Goal: Task Accomplishment & Management: Use online tool/utility

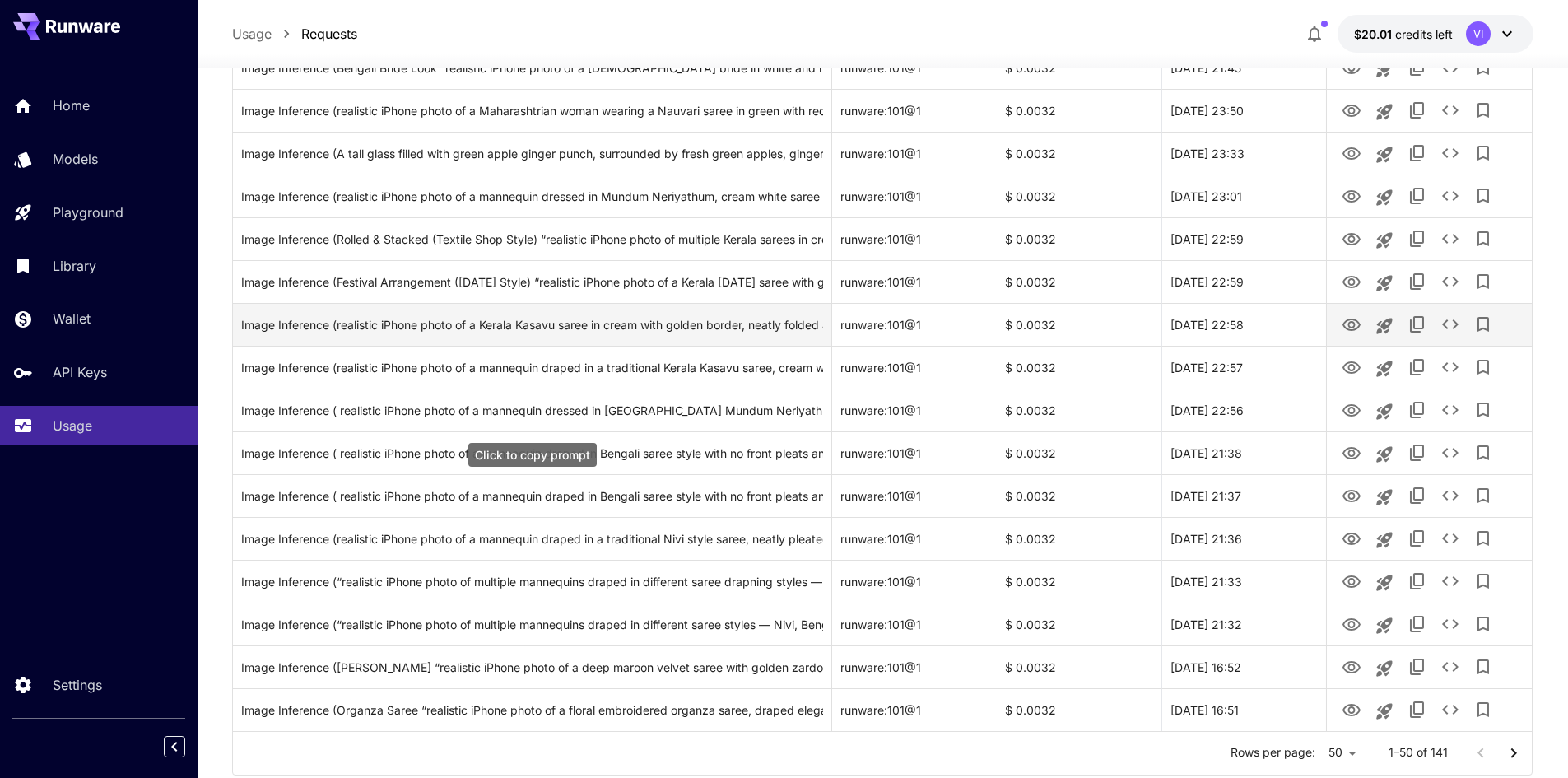
scroll to position [1780, 0]
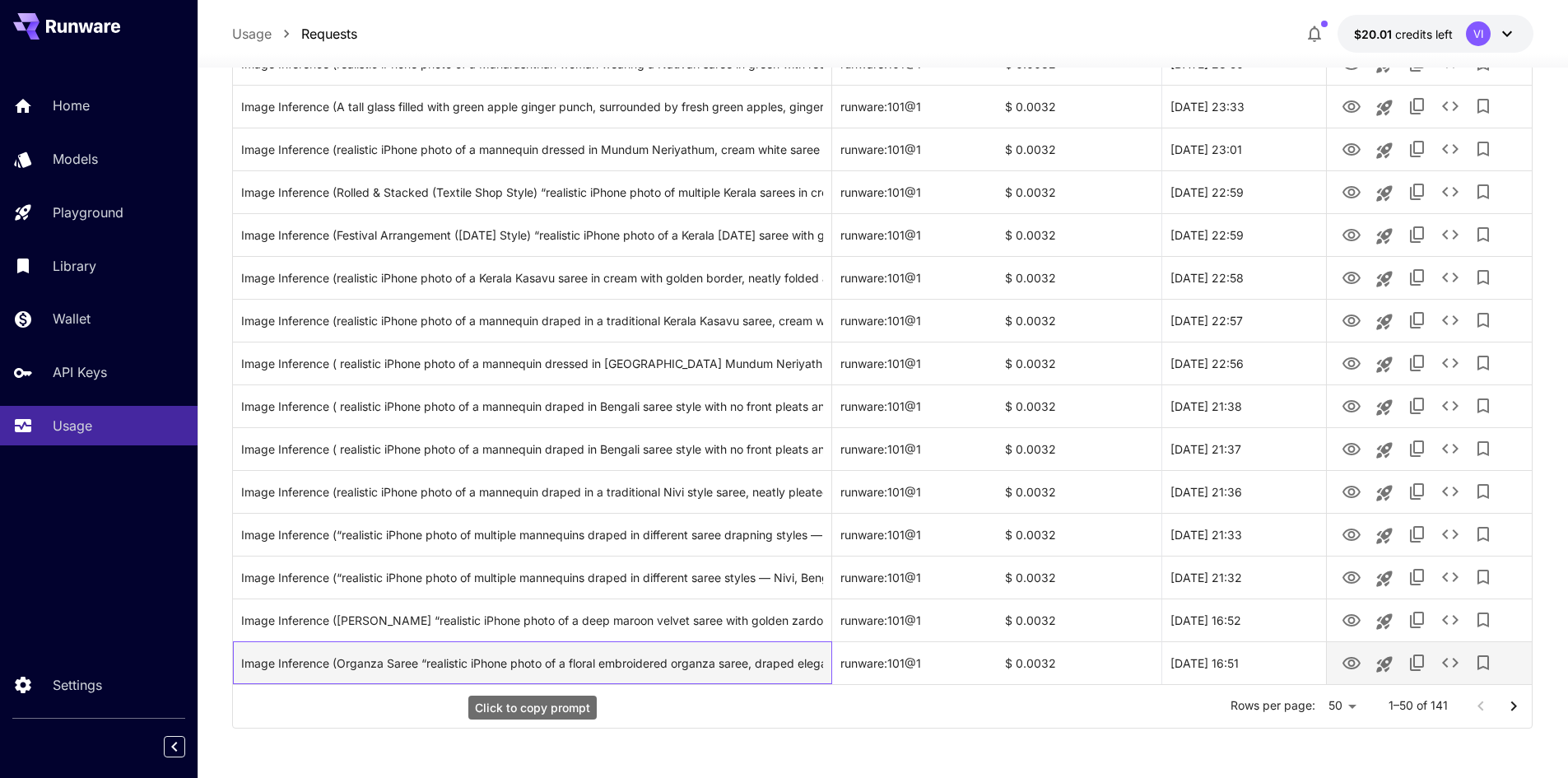
click at [642, 661] on div "Image Inference (Organza Saree “realistic iPhone photo of a floral embroidered …" at bounding box center [532, 663] width 582 height 42
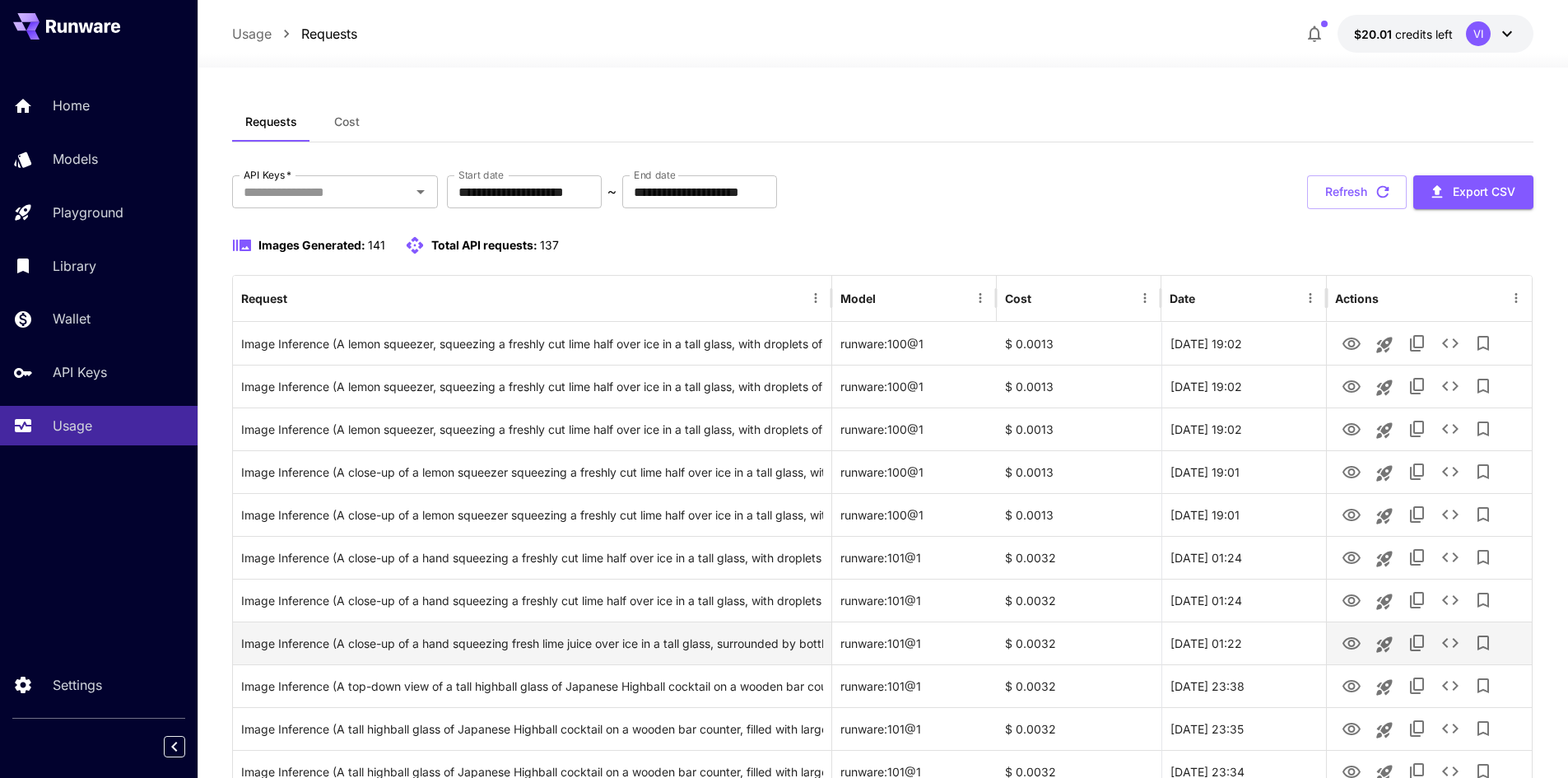
scroll to position [0, 0]
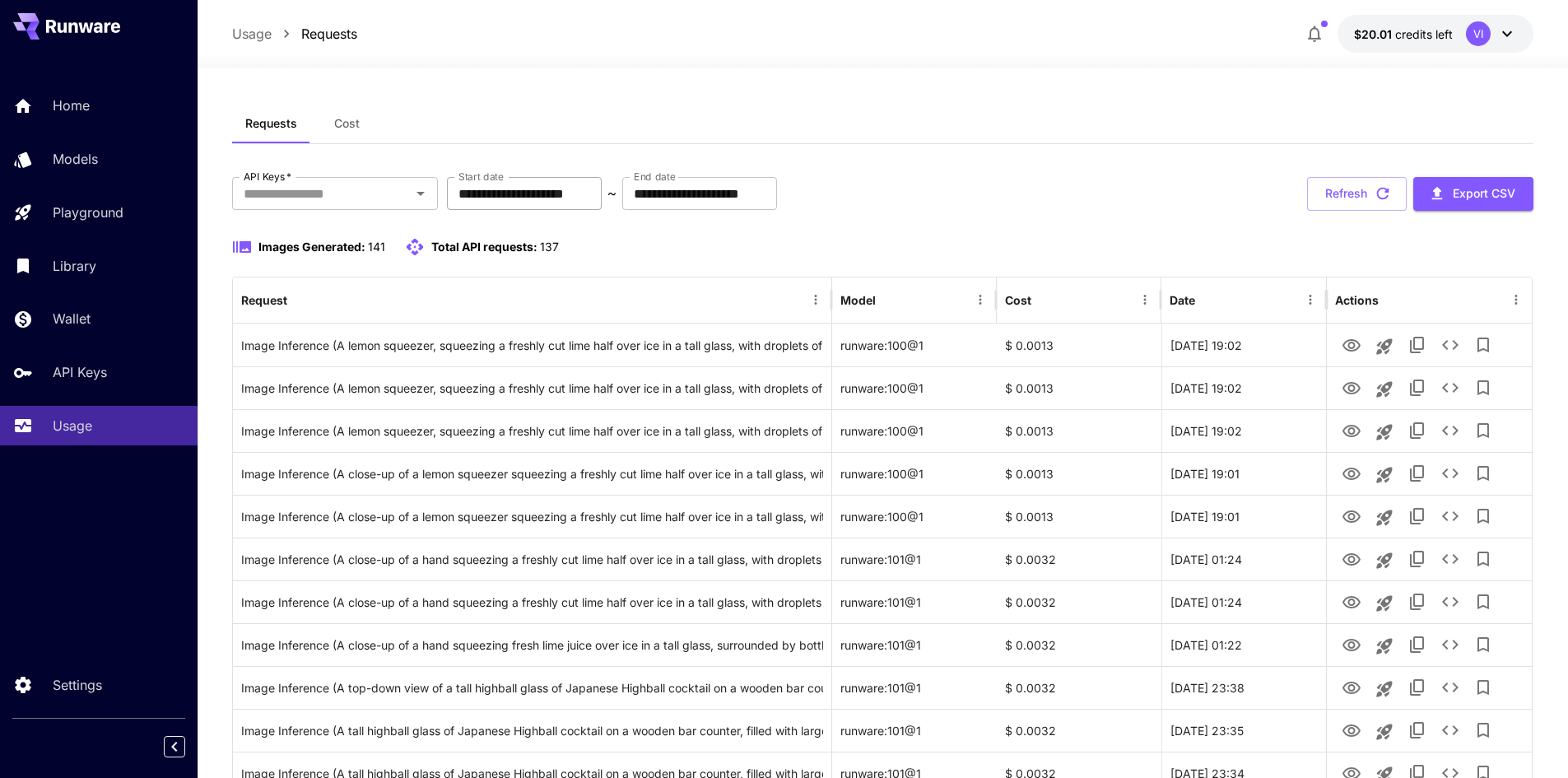
click at [484, 192] on input "**********" at bounding box center [524, 193] width 155 height 33
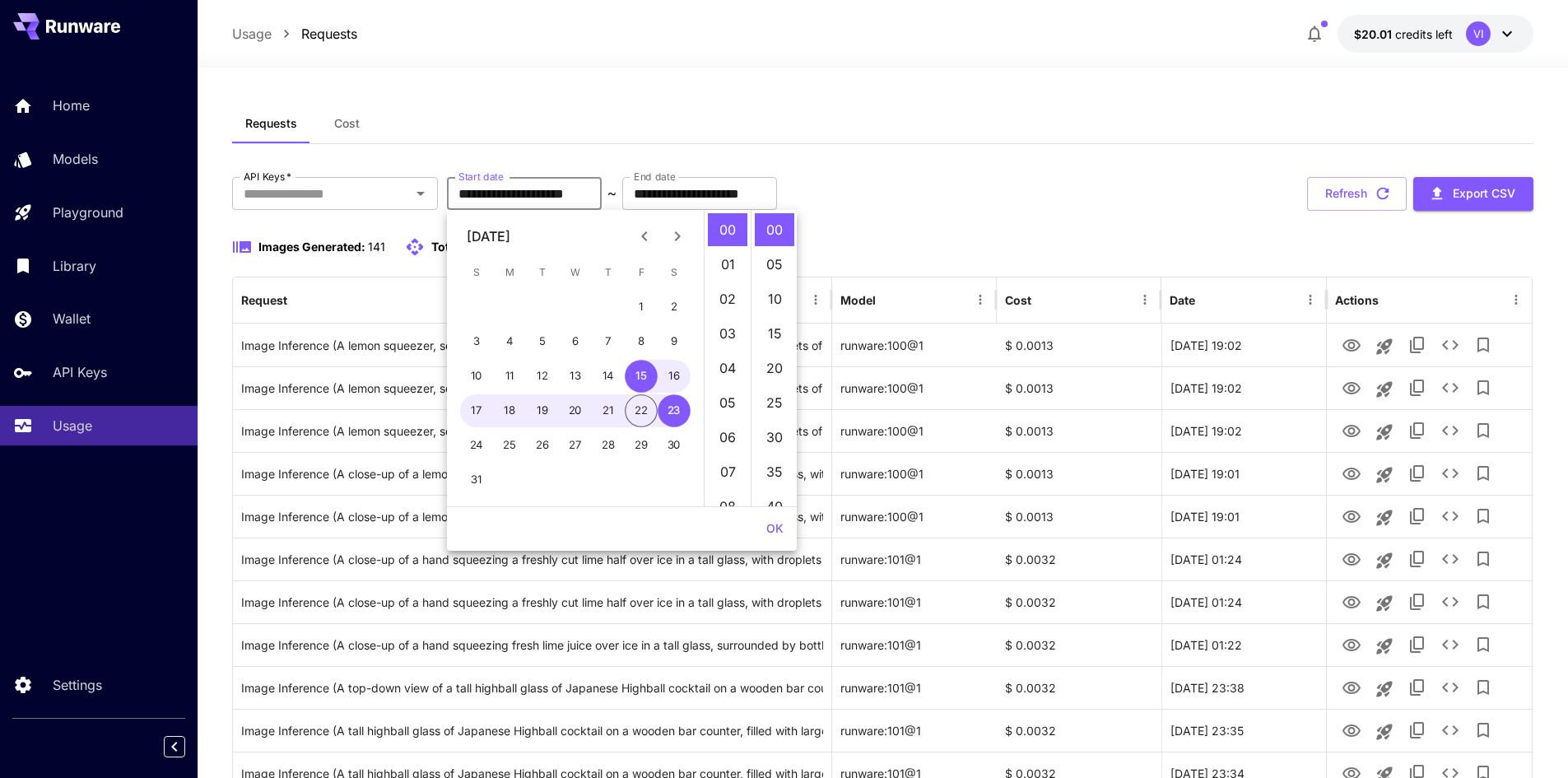
click at [647, 234] on icon "Previous month" at bounding box center [645, 236] width 20 height 20
click at [536, 296] on button "1" at bounding box center [543, 307] width 33 height 33
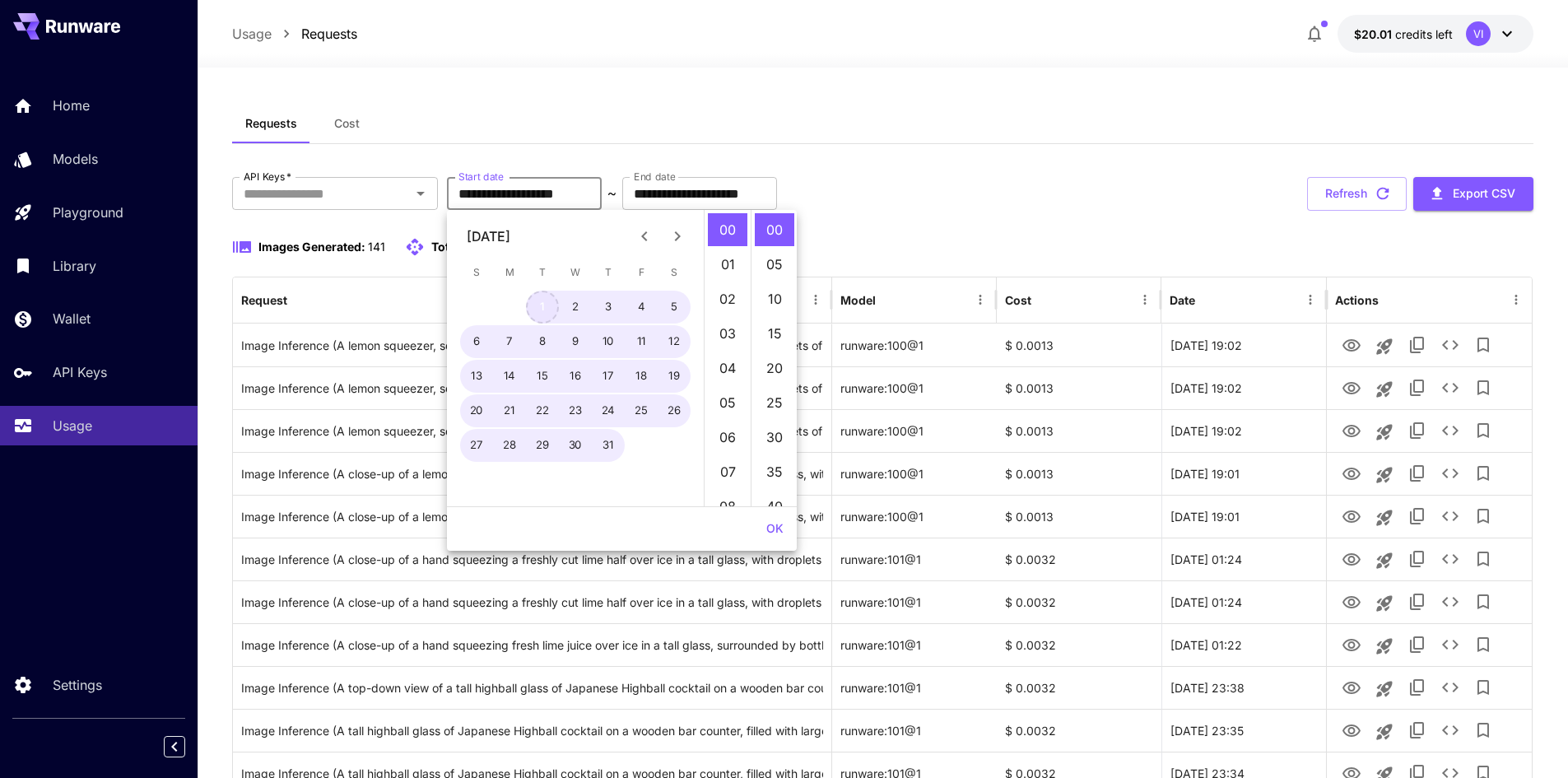
type input "**********"
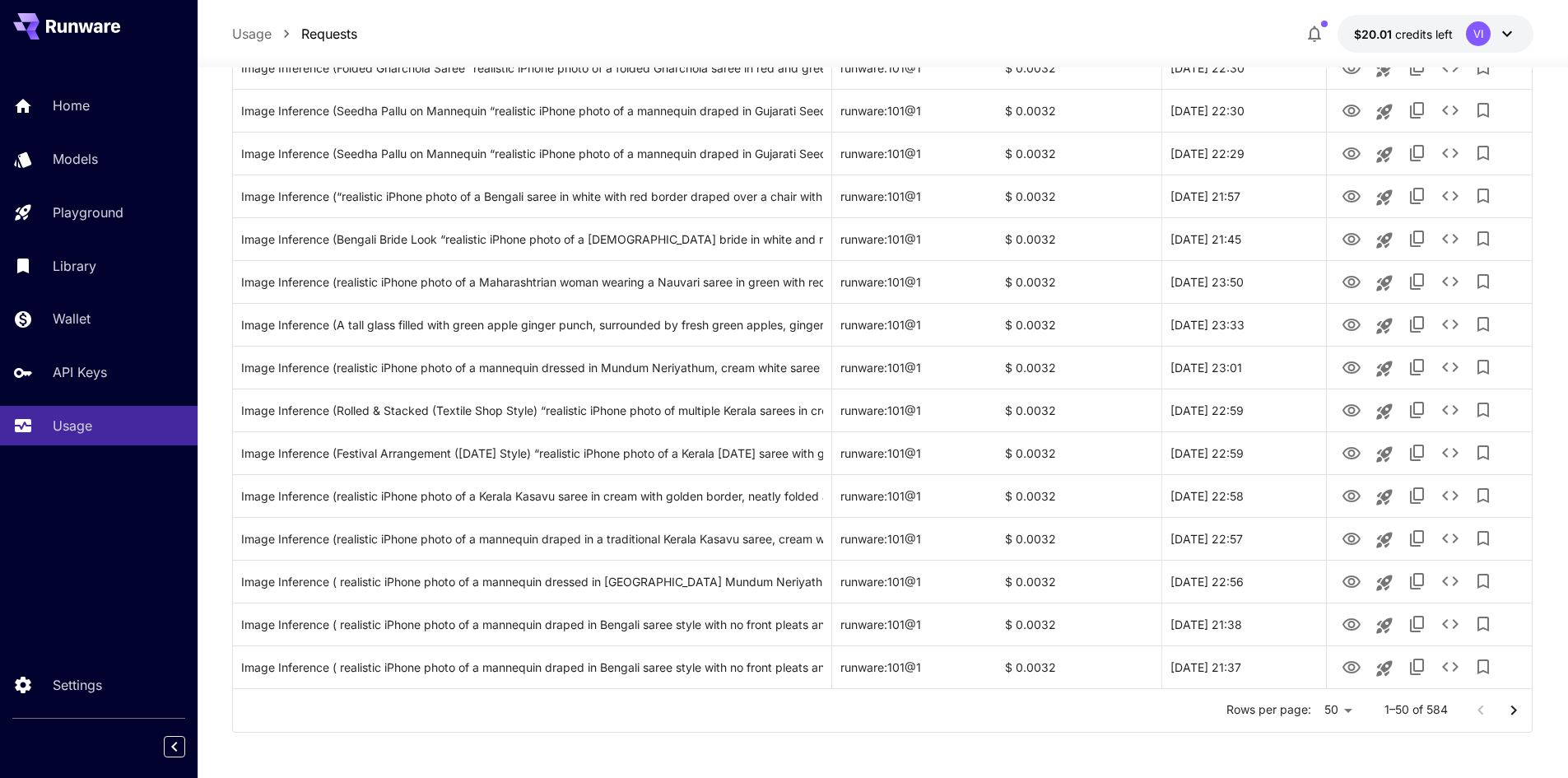
scroll to position [1780, 0]
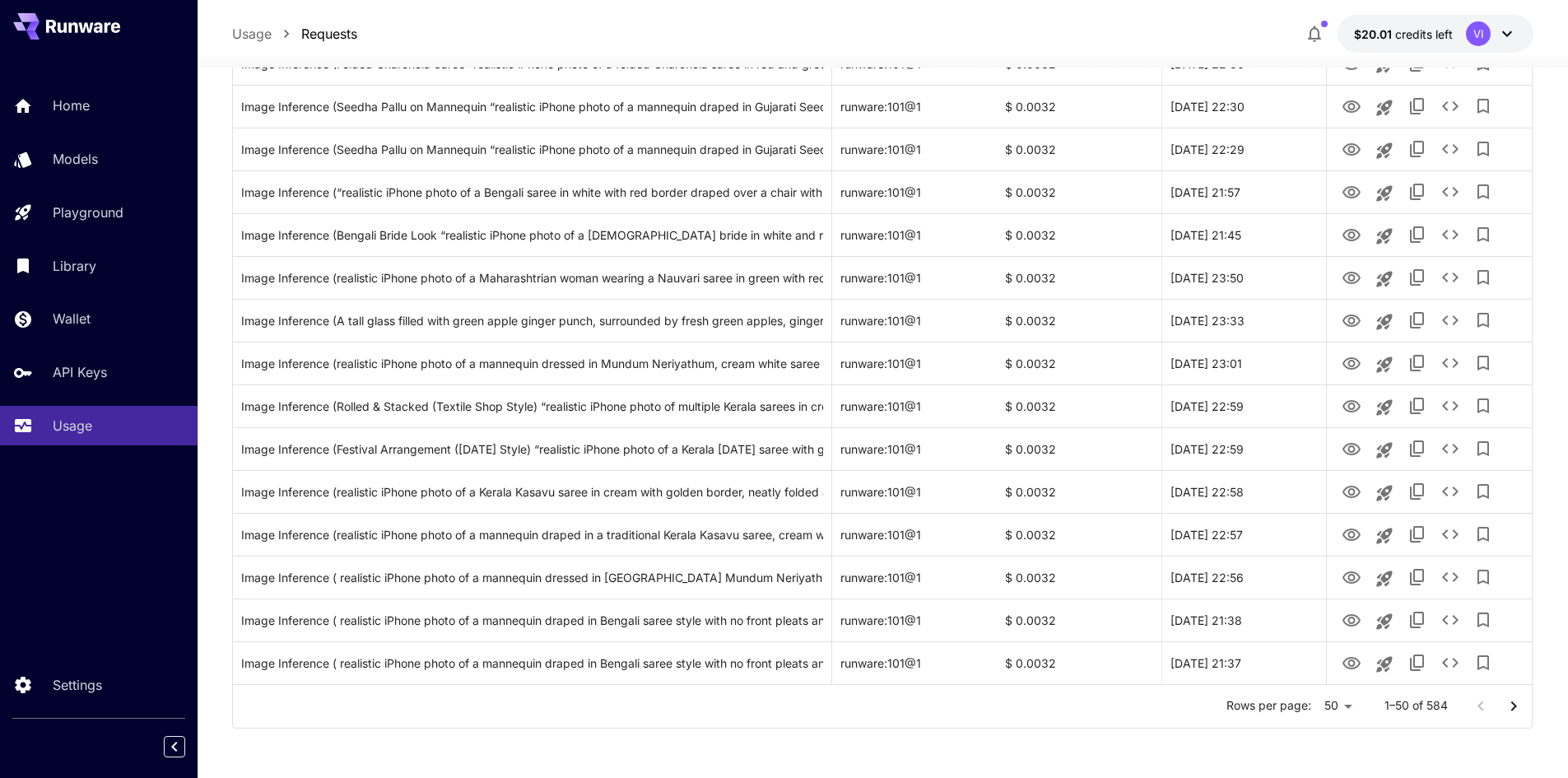
click at [1520, 707] on icon "Go to next page" at bounding box center [1514, 707] width 20 height 20
click at [1509, 705] on icon "Go to next page" at bounding box center [1514, 707] width 20 height 20
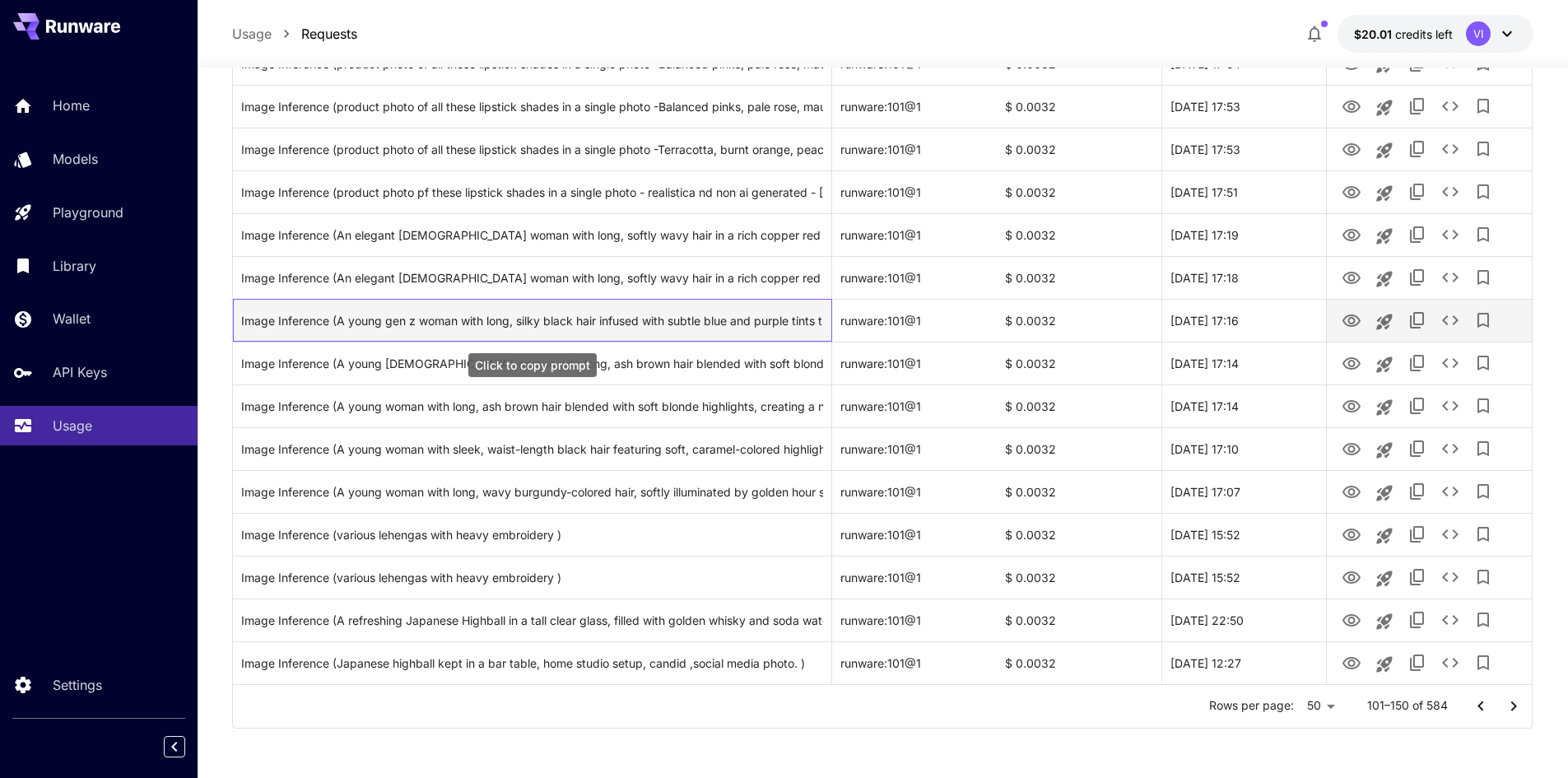
click at [611, 322] on div "Image Inference (A young gen z woman with long, silky black hair infused with s…" at bounding box center [532, 321] width 582 height 42
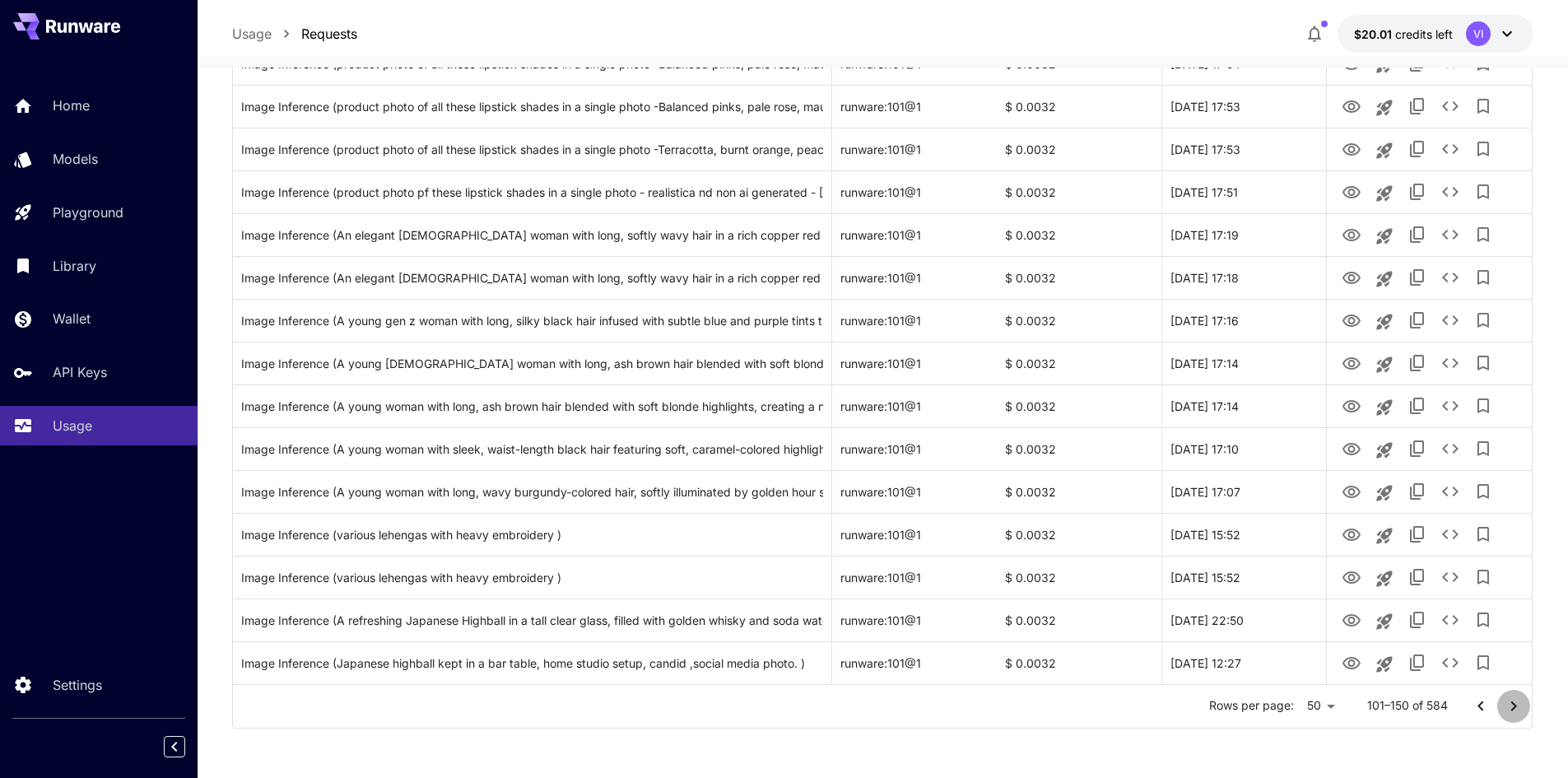
click at [1515, 704] on icon "Go to next page" at bounding box center [1513, 705] width 5 height 10
click at [1515, 711] on icon "Go to next page" at bounding box center [1514, 707] width 20 height 20
click at [1520, 705] on icon "Go to next page" at bounding box center [1514, 707] width 20 height 20
click at [1513, 707] on icon "Go to next page" at bounding box center [1514, 707] width 20 height 20
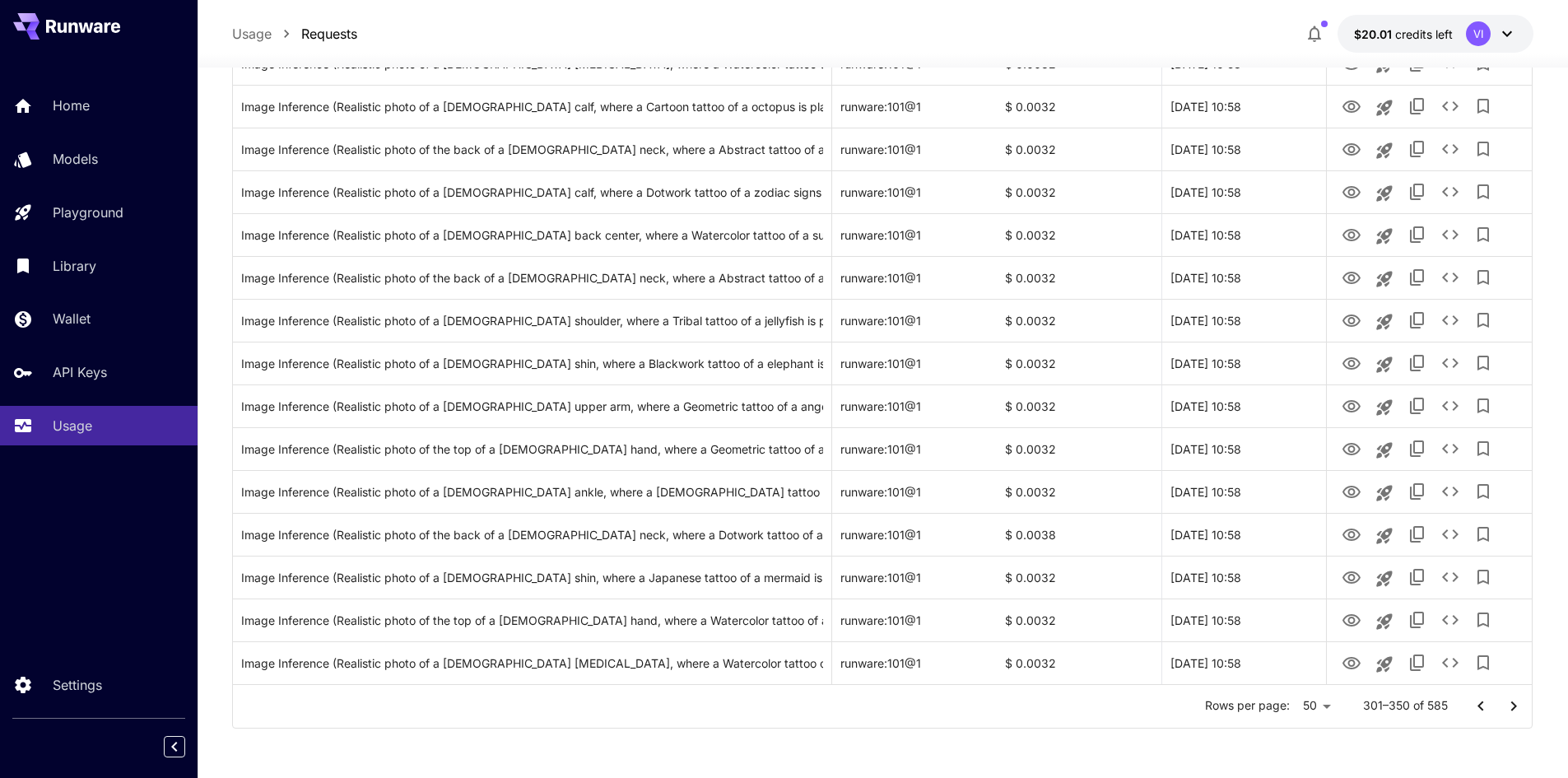
click at [1519, 709] on icon "Go to next page" at bounding box center [1514, 707] width 20 height 20
click at [1510, 707] on icon "Go to next page" at bounding box center [1514, 707] width 20 height 20
click at [1505, 708] on icon "Go to next page" at bounding box center [1514, 707] width 20 height 20
click at [1512, 698] on icon "Go to next page" at bounding box center [1514, 707] width 20 height 20
click at [1505, 707] on icon "Go to next page" at bounding box center [1514, 707] width 20 height 20
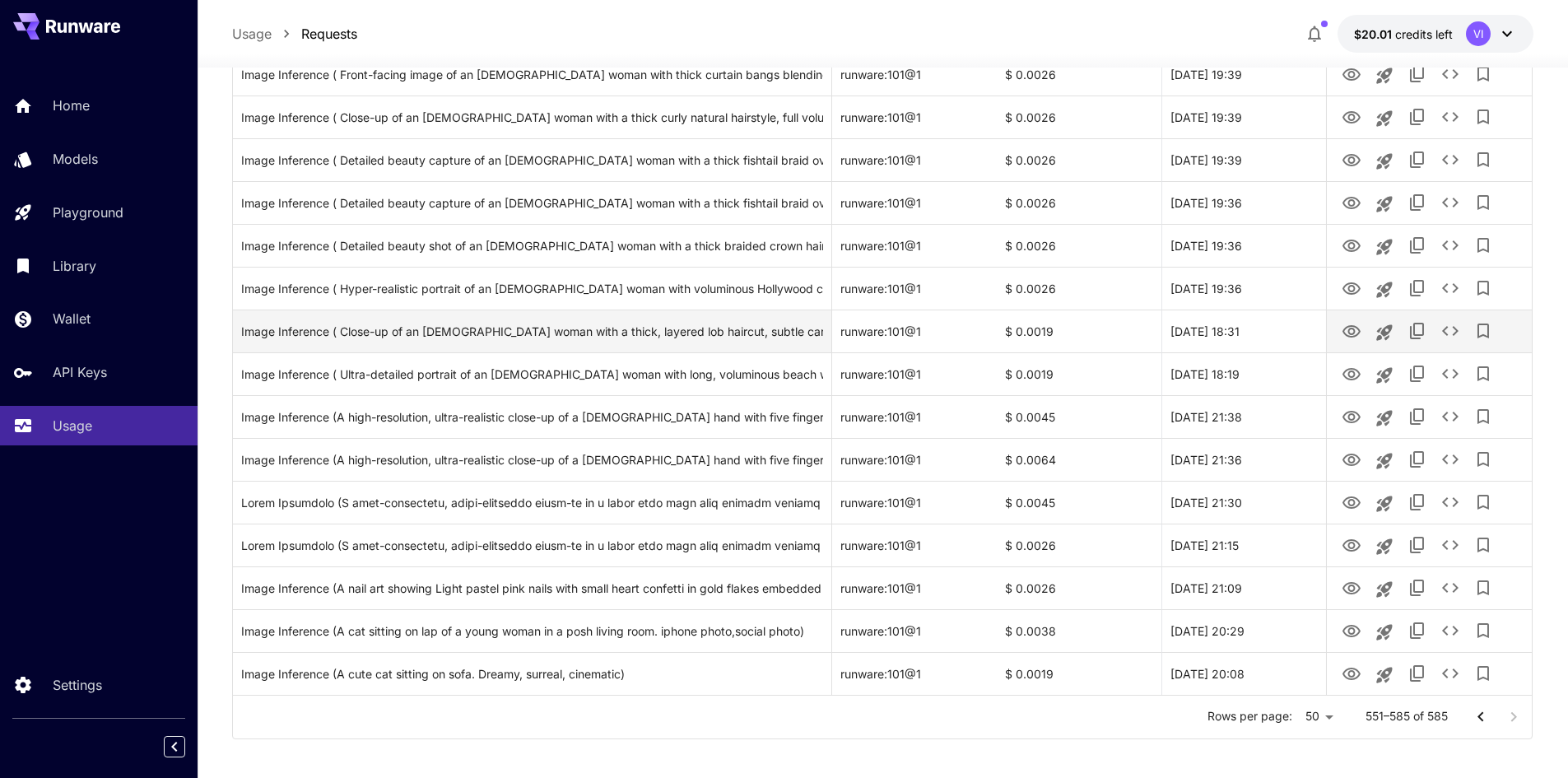
scroll to position [1138, 0]
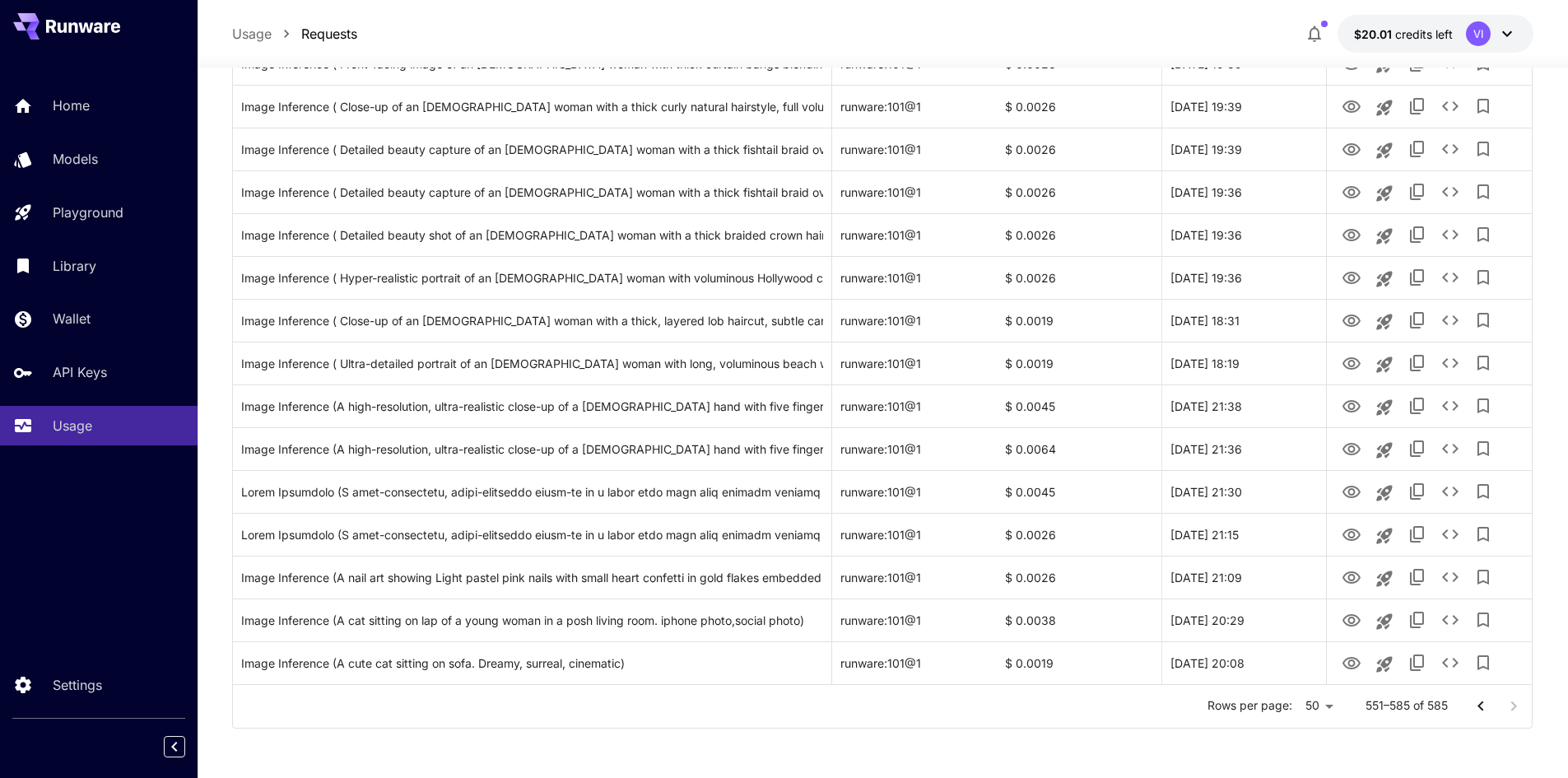
click at [1486, 713] on icon "Go to previous page" at bounding box center [1481, 707] width 20 height 20
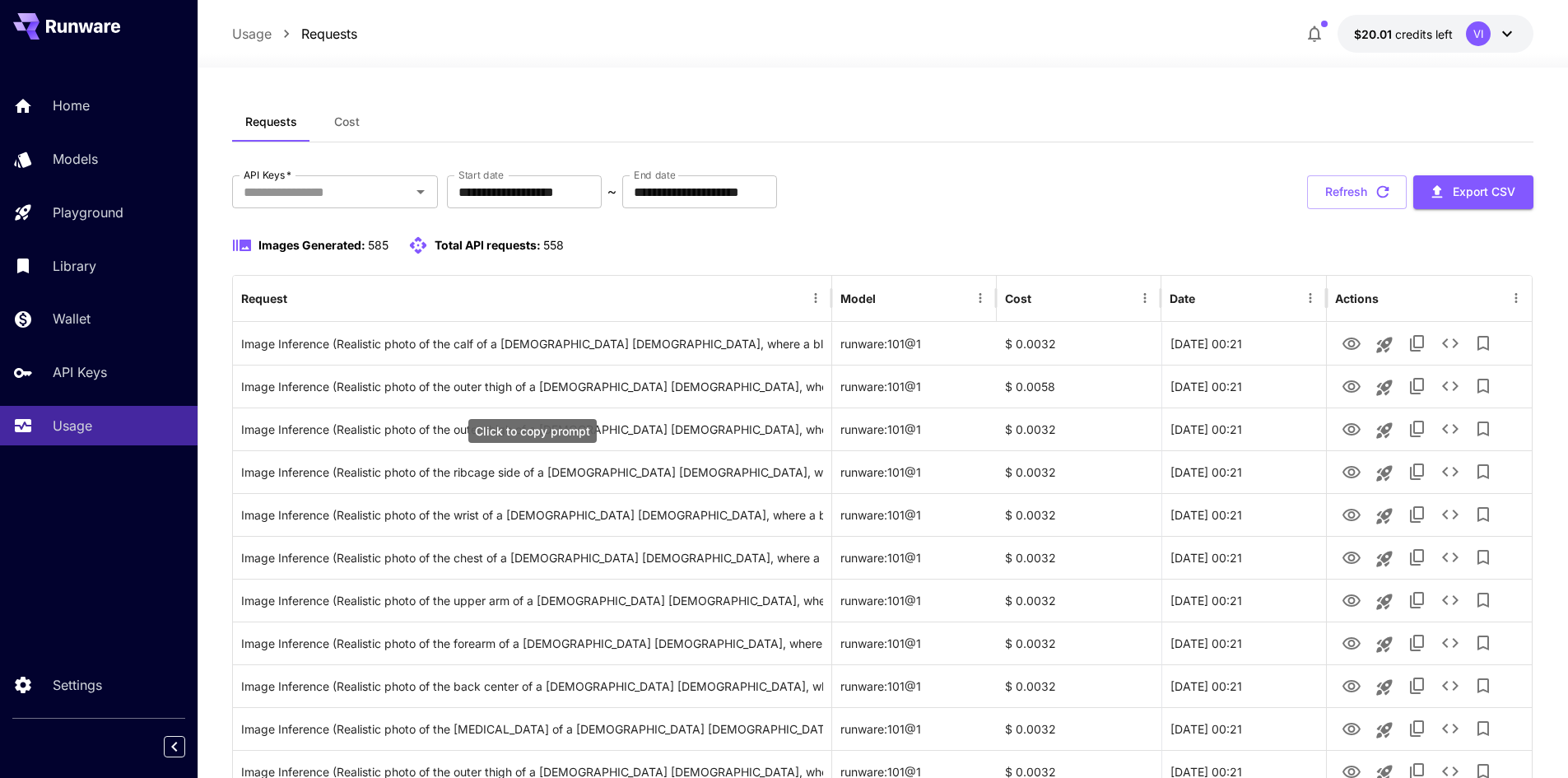
scroll to position [0, 0]
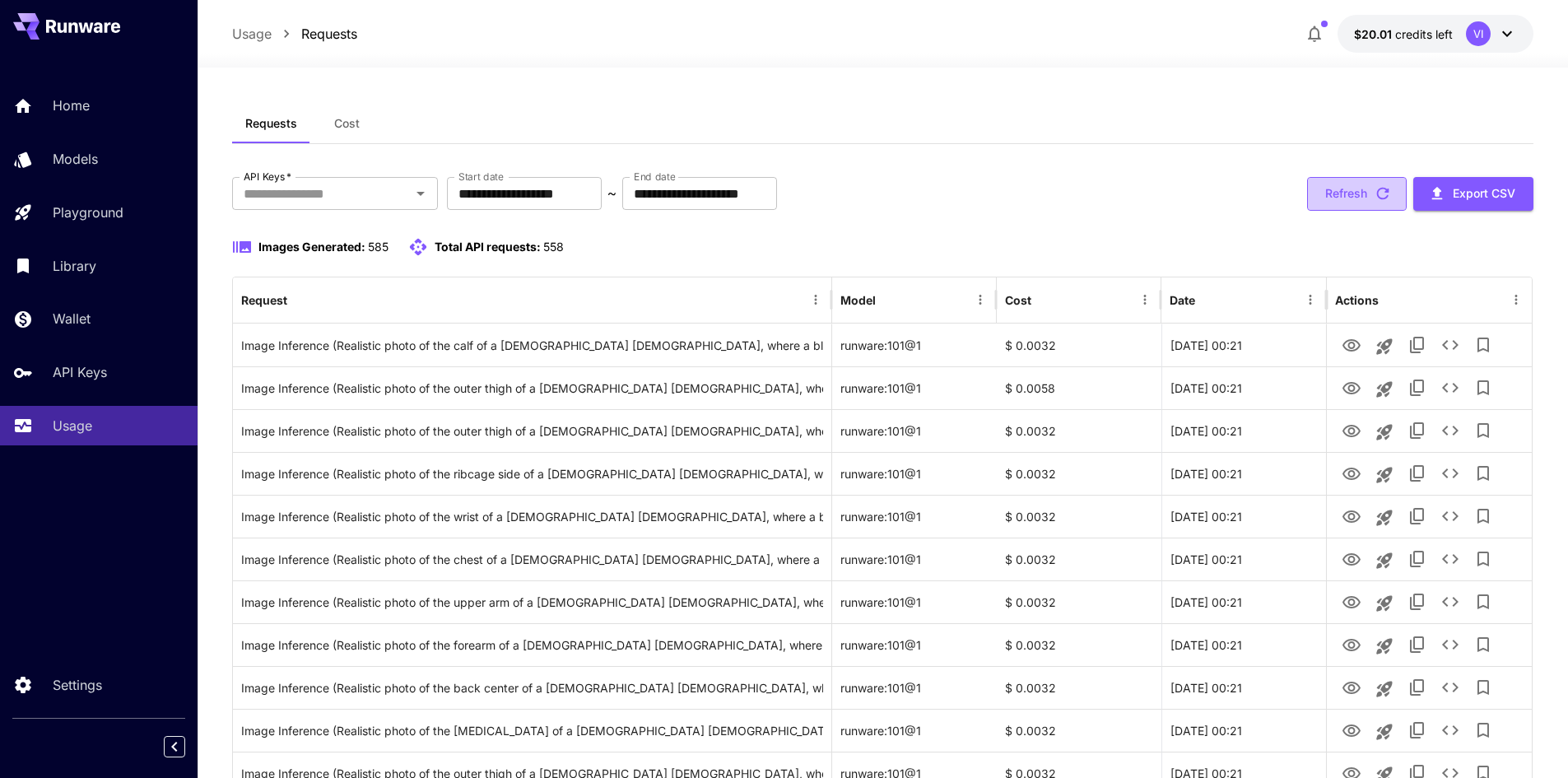
click at [1340, 190] on button "Refresh" at bounding box center [1357, 193] width 100 height 34
click at [1471, 192] on button "Export CSV" at bounding box center [1473, 193] width 120 height 34
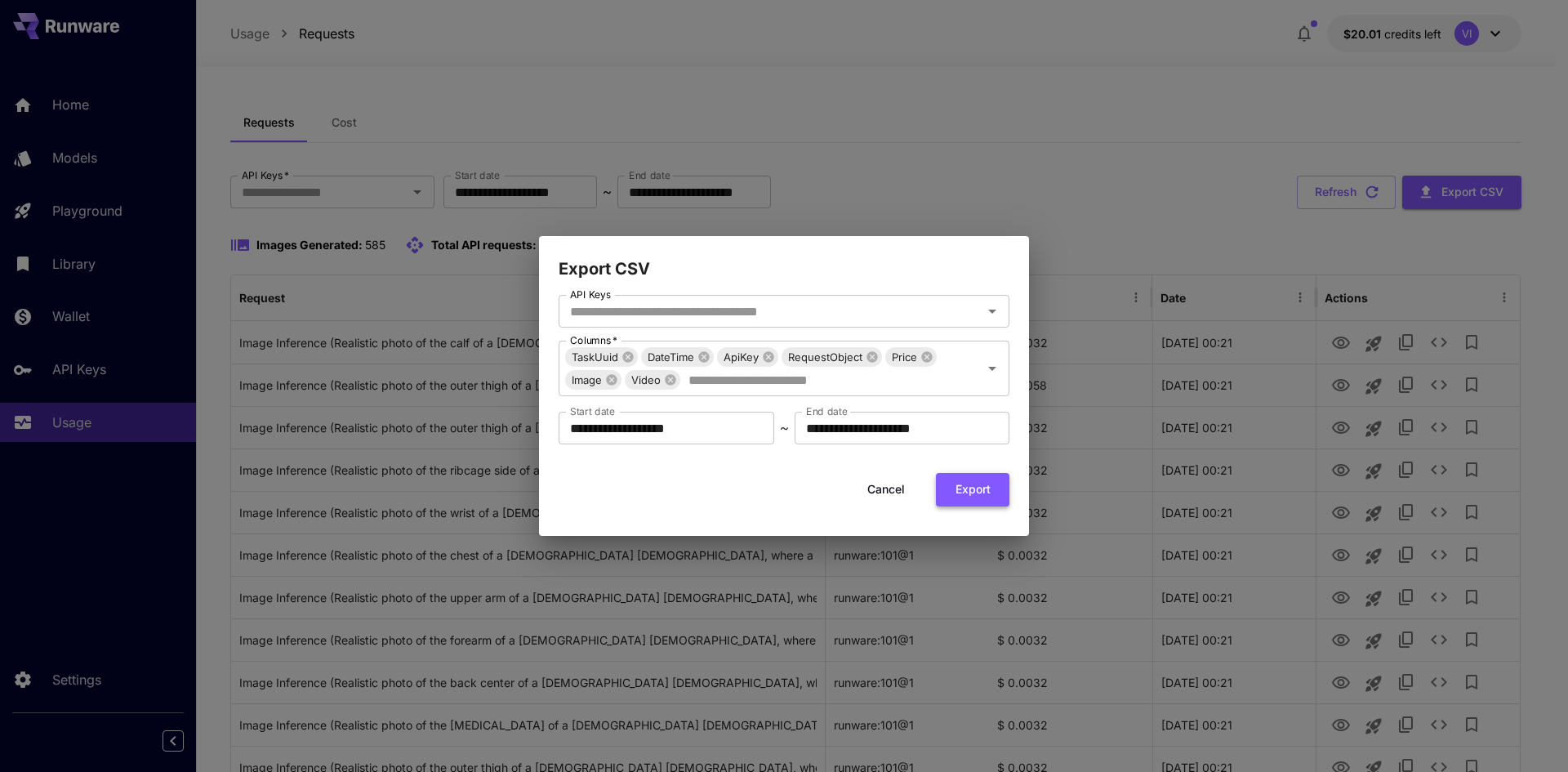
click at [968, 489] on button "Export" at bounding box center [972, 489] width 74 height 34
